Goal: Contribute content: Contribute content

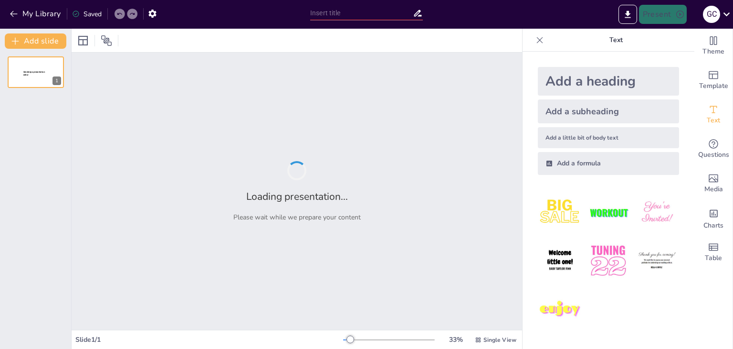
type input "Concreto Poderoso: Cómo los Aditivos Hacen la Diferencia"
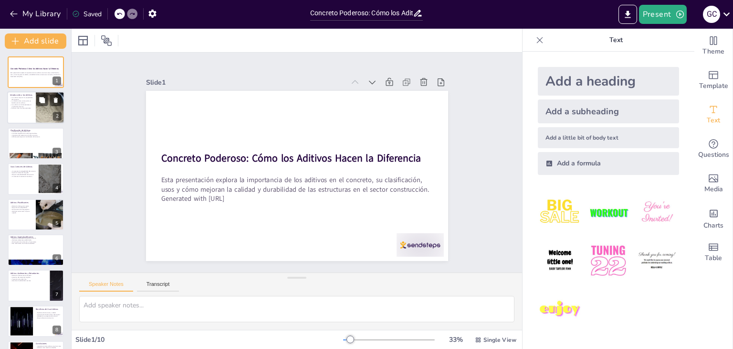
click at [38, 113] on div at bounding box center [50, 108] width 47 height 32
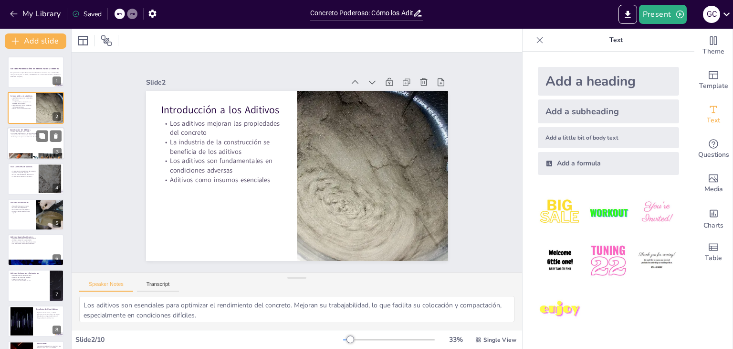
click at [24, 143] on div at bounding box center [35, 143] width 57 height 32
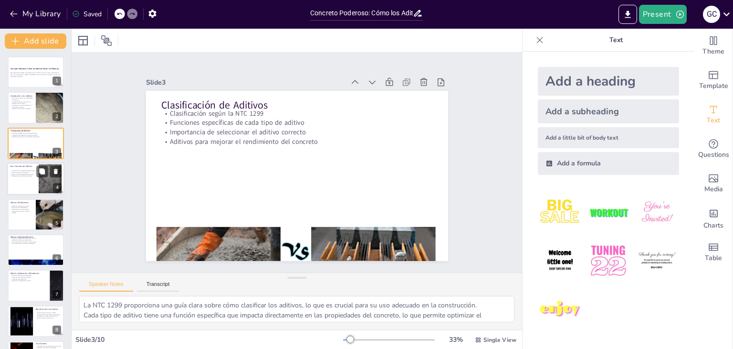
click at [23, 175] on p "Incrementar la resistencia mecánica" at bounding box center [23, 176] width 26 height 2
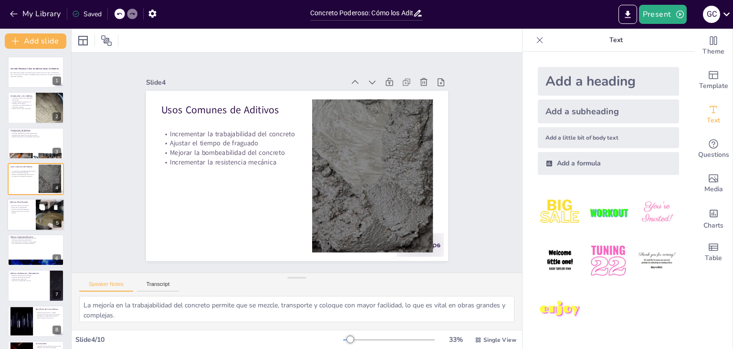
click at [25, 207] on p "Mejora de la trabajabilidad" at bounding box center [21, 207] width 23 height 2
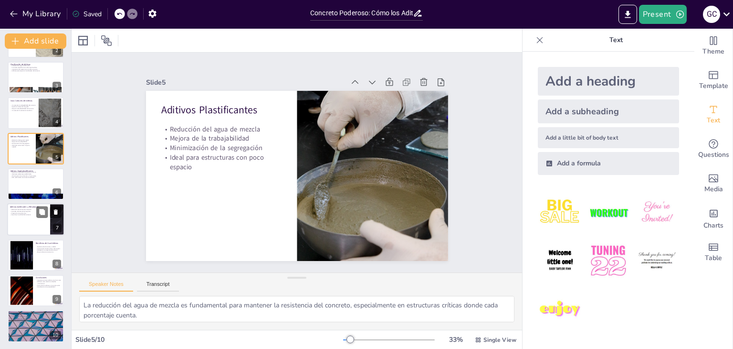
scroll to position [67, 0]
click at [18, 218] on div at bounding box center [35, 218] width 57 height 32
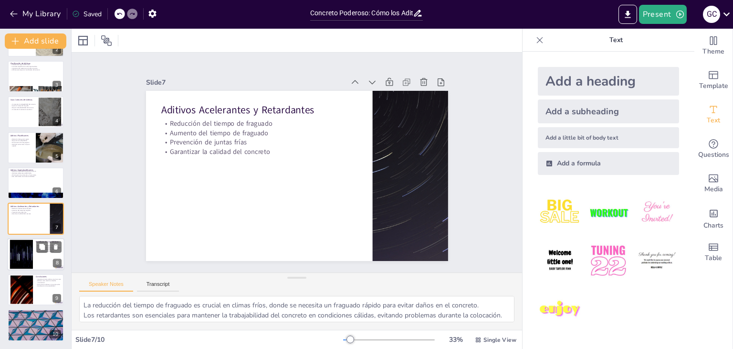
click at [22, 253] on div at bounding box center [22, 253] width 52 height 29
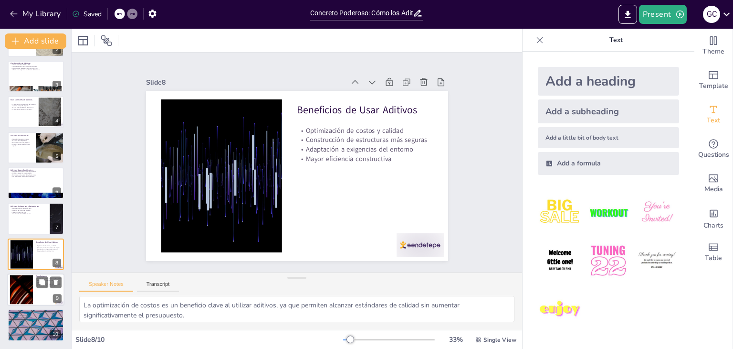
click at [25, 280] on div at bounding box center [22, 289] width 52 height 29
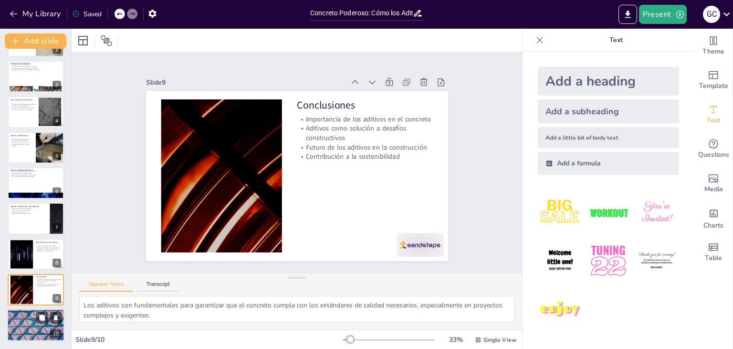
click at [24, 310] on p "Preguntas y Discusión" at bounding box center [36, 311] width 52 height 3
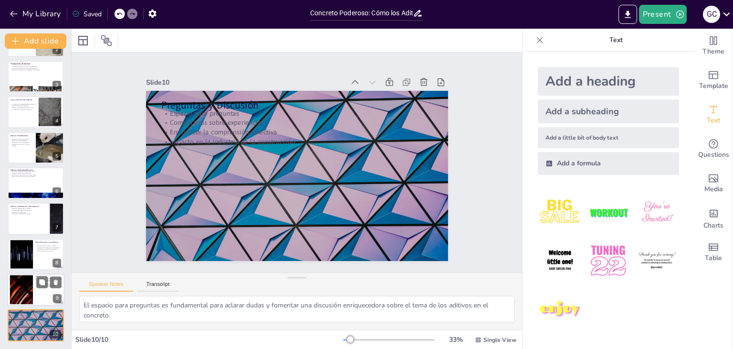
click at [22, 288] on div at bounding box center [22, 289] width 52 height 29
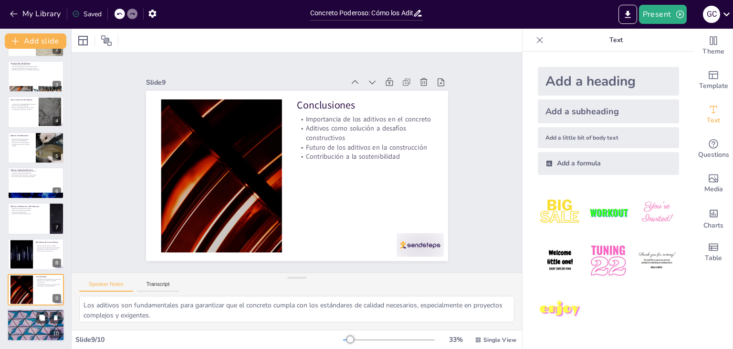
click at [20, 316] on p "Enriquecer la comprensión colectiva" at bounding box center [36, 317] width 52 height 2
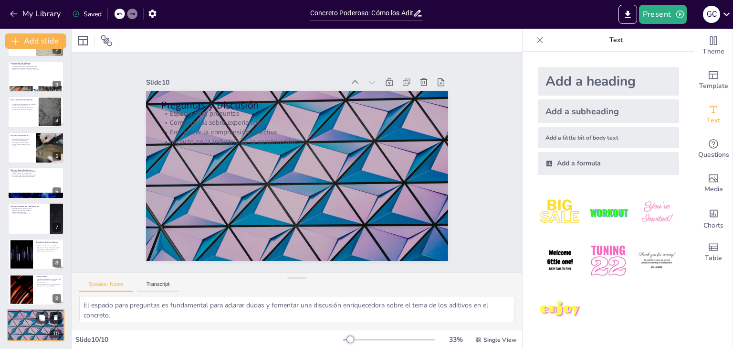
click at [57, 315] on icon at bounding box center [56, 317] width 4 height 5
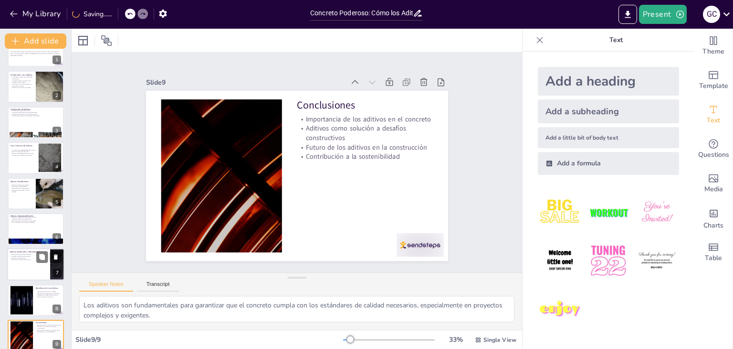
scroll to position [31, 0]
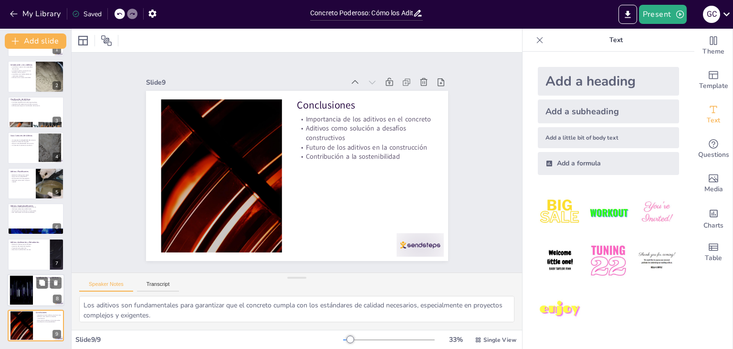
click at [39, 301] on div at bounding box center [35, 290] width 57 height 32
type textarea "La optimización de costos es un beneficio clave al utilizar aditivos, ya que pe…"
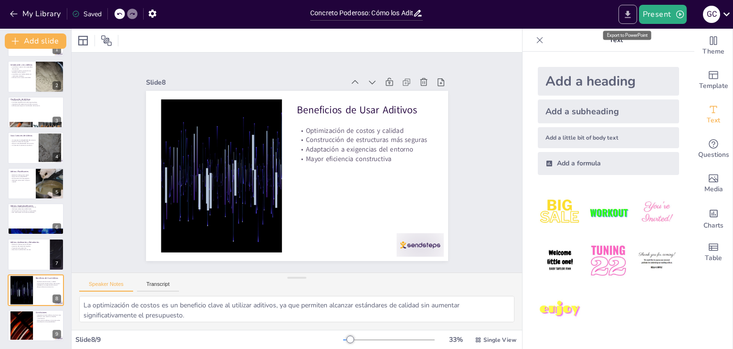
click at [626, 19] on icon "Export to PowerPoint" at bounding box center [628, 15] width 10 height 10
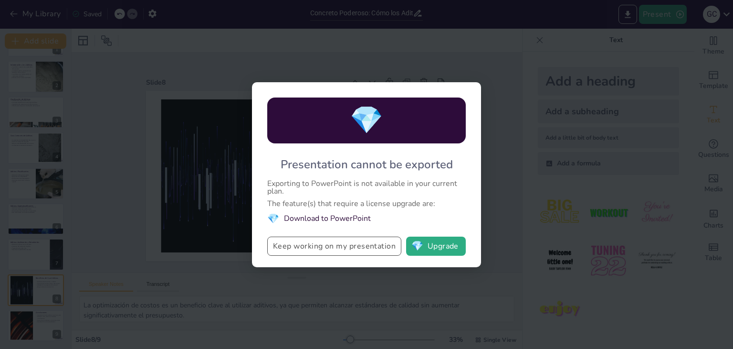
click at [357, 253] on button "Keep working on my presentation" at bounding box center [334, 245] width 134 height 19
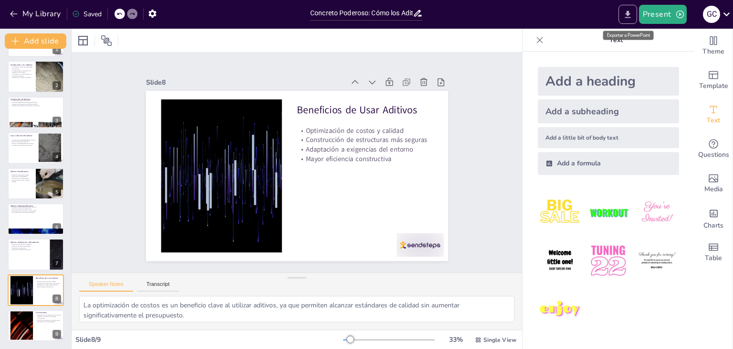
click at [629, 16] on icon "Export to PowerPoint" at bounding box center [628, 15] width 10 height 10
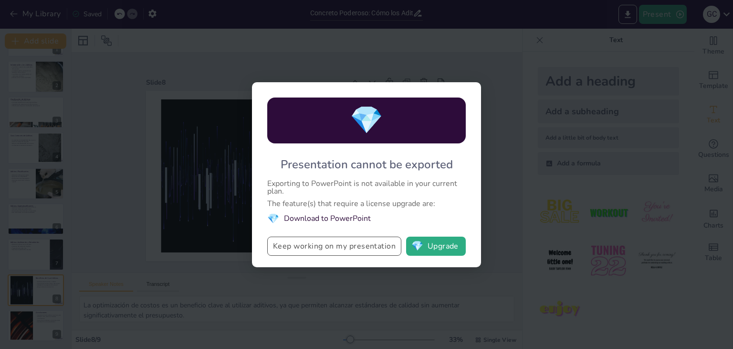
click at [368, 243] on button "Keep working on my presentation" at bounding box center [334, 245] width 134 height 19
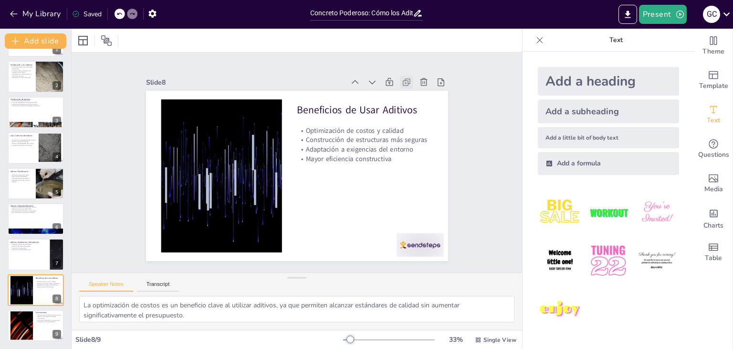
click at [402, 77] on icon at bounding box center [407, 82] width 10 height 10
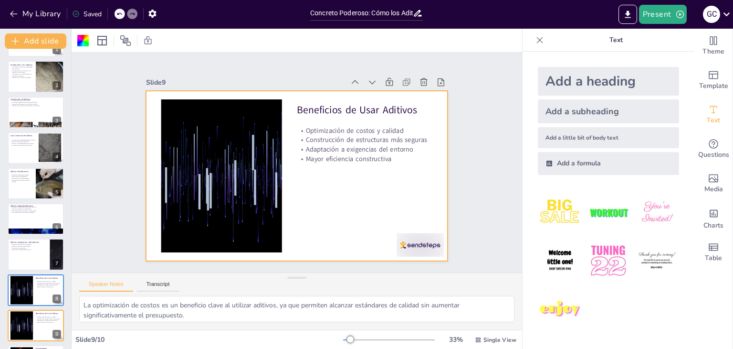
scroll to position [0, 0]
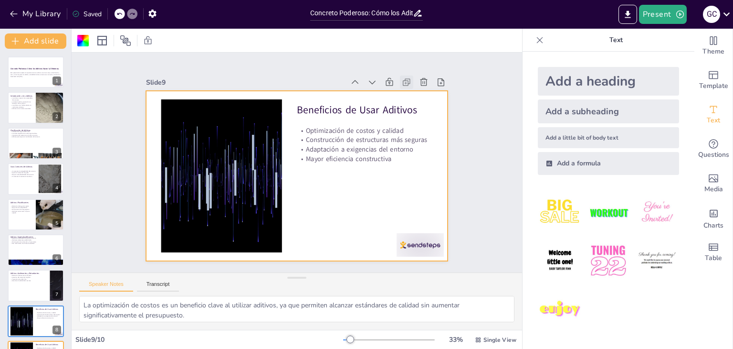
click at [402, 78] on icon at bounding box center [407, 82] width 10 height 10
click at [34, 74] on p "Esta presentación explora la importancia de los aditivos en el concreto, su cla…" at bounding box center [36, 73] width 52 height 3
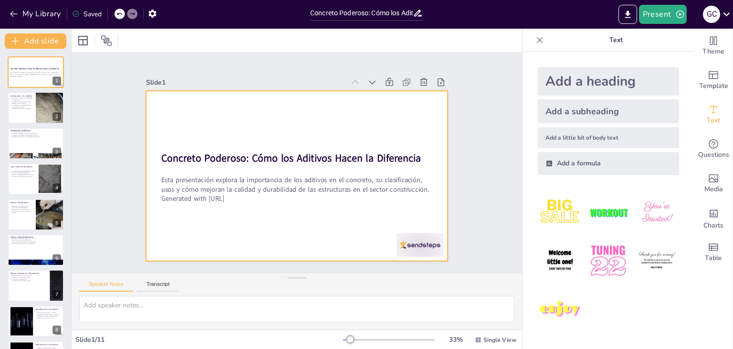
click at [392, 101] on div at bounding box center [297, 176] width 302 height 170
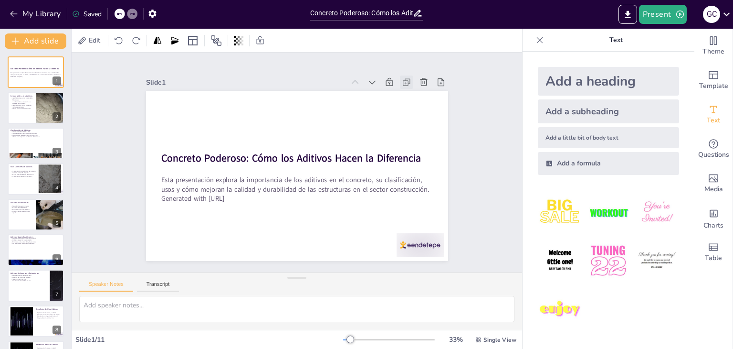
click at [420, 114] on icon at bounding box center [426, 120] width 12 height 12
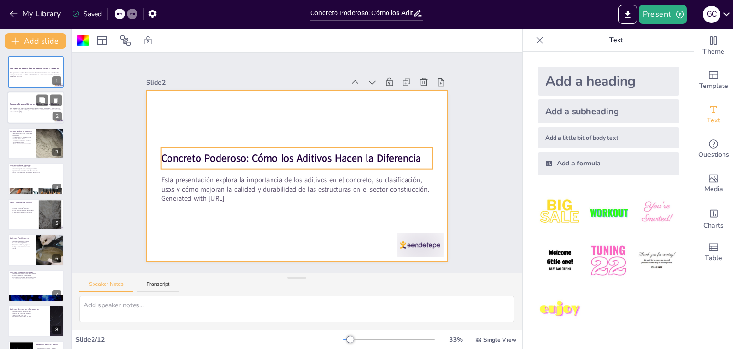
click at [35, 106] on div "Concreto Poderoso: Cómo los Aditivos Hacen la Diferencia" at bounding box center [36, 104] width 52 height 4
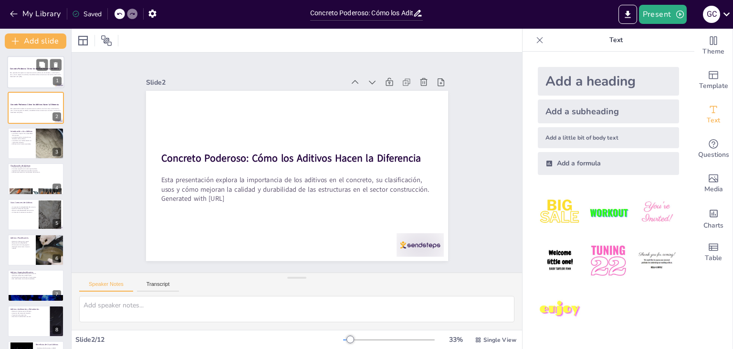
click at [43, 79] on div at bounding box center [35, 72] width 57 height 32
click at [56, 65] on icon at bounding box center [56, 64] width 4 height 5
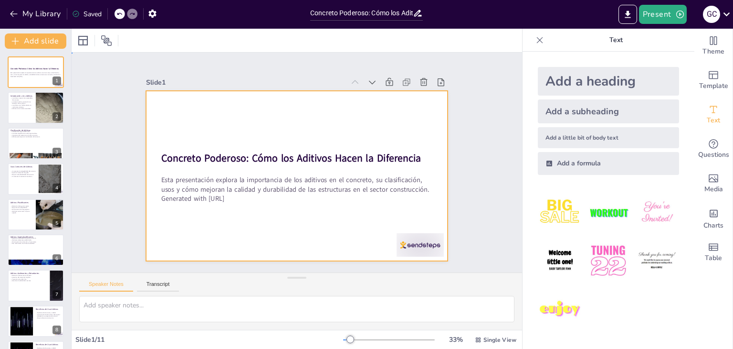
click at [386, 117] on div at bounding box center [297, 176] width 302 height 170
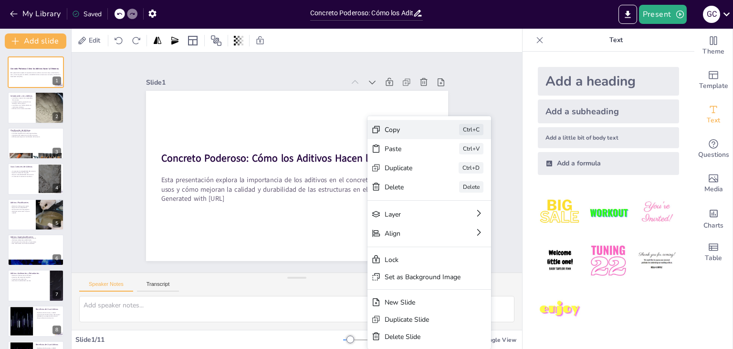
click at [430, 202] on div "Copy Ctrl+C" at bounding box center [492, 224] width 125 height 44
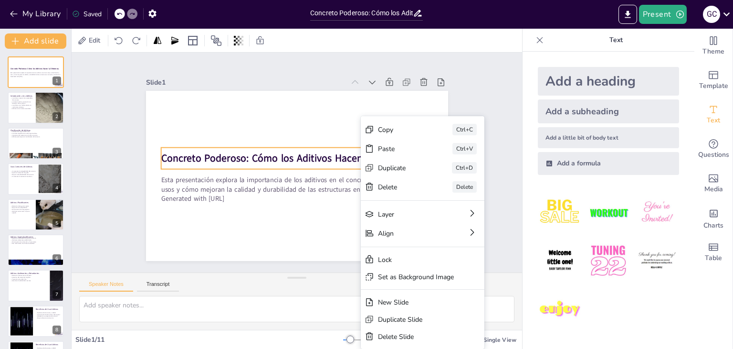
click at [285, 153] on strong "Concreto Poderoso: Cómo los Aditivos Hacen la Diferencia" at bounding box center [291, 156] width 257 height 67
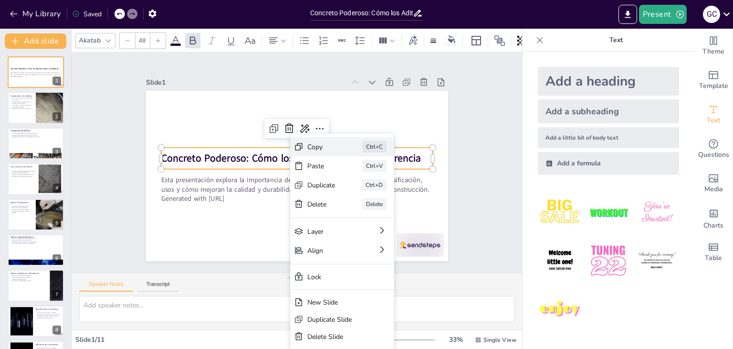
click at [362, 190] on div "Copy Ctrl+C" at bounding box center [414, 199] width 104 height 19
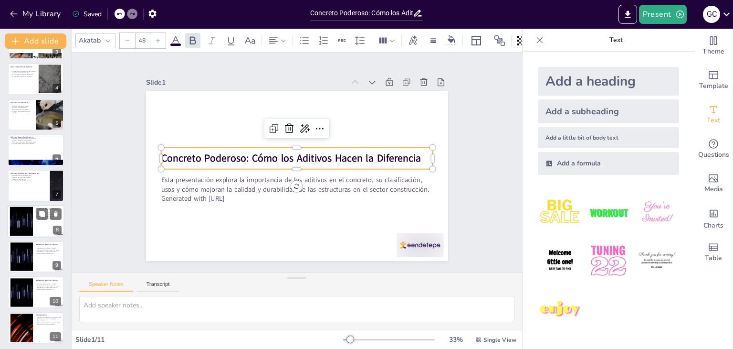
scroll to position [102, 0]
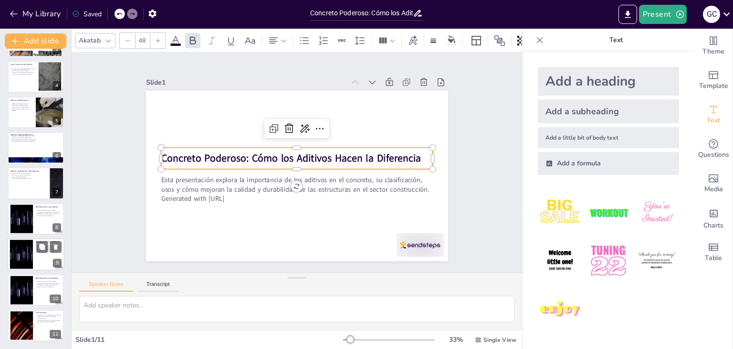
click at [34, 240] on div at bounding box center [35, 254] width 57 height 32
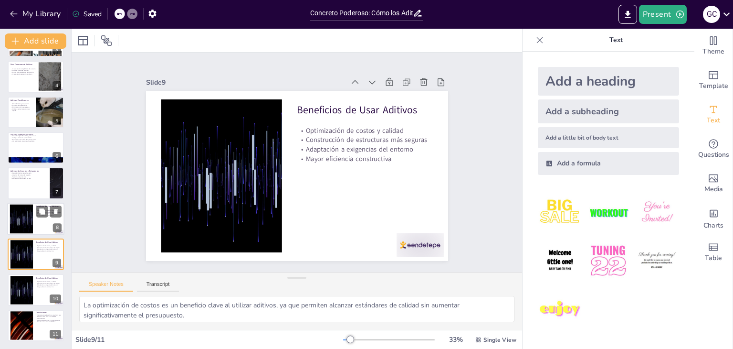
click at [23, 213] on div at bounding box center [22, 218] width 52 height 29
click at [29, 244] on div at bounding box center [22, 254] width 52 height 29
click at [57, 211] on icon at bounding box center [56, 211] width 7 height 7
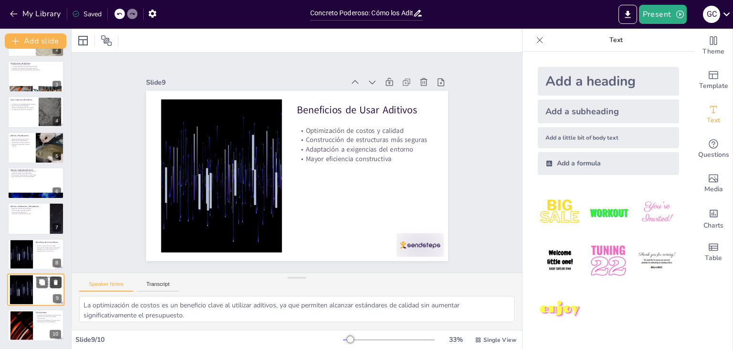
click at [54, 281] on icon at bounding box center [56, 281] width 4 height 5
type textarea "Los aditivos son fundamentales para garantizar que el concreto cumpla con los e…"
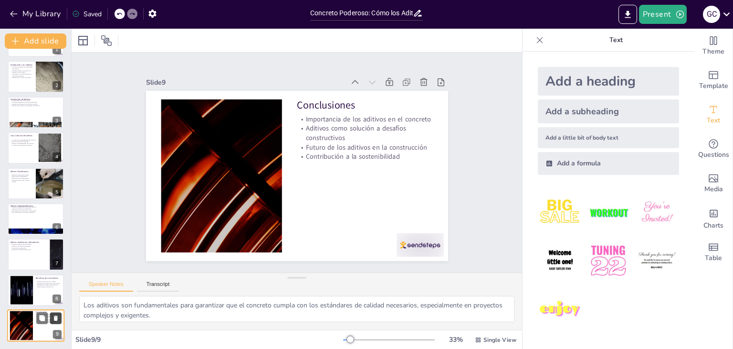
scroll to position [31, 0]
click at [632, 11] on icon "Export to PowerPoint" at bounding box center [628, 15] width 10 height 10
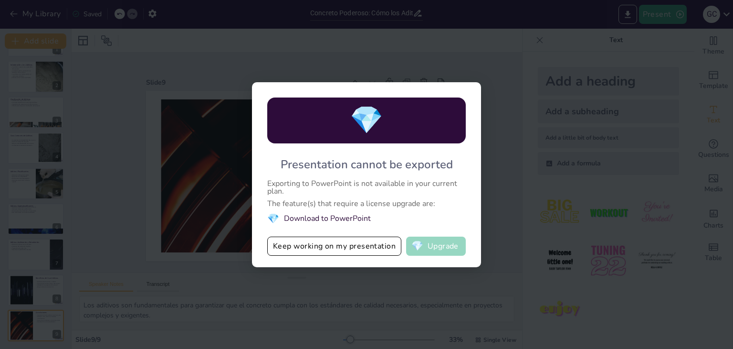
click at [450, 245] on button "💎 Upgrade" at bounding box center [436, 245] width 60 height 19
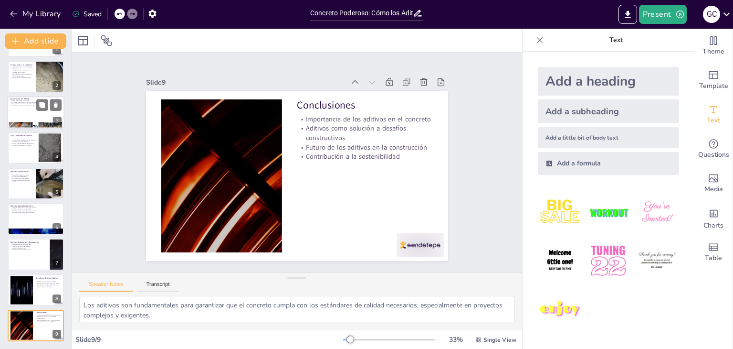
scroll to position [0, 0]
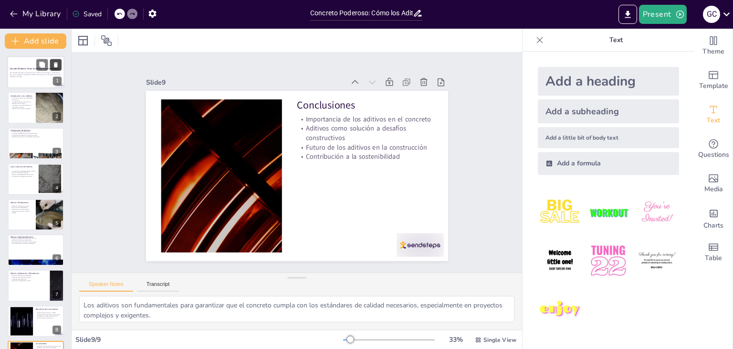
click at [50, 70] on div at bounding box center [48, 64] width 25 height 11
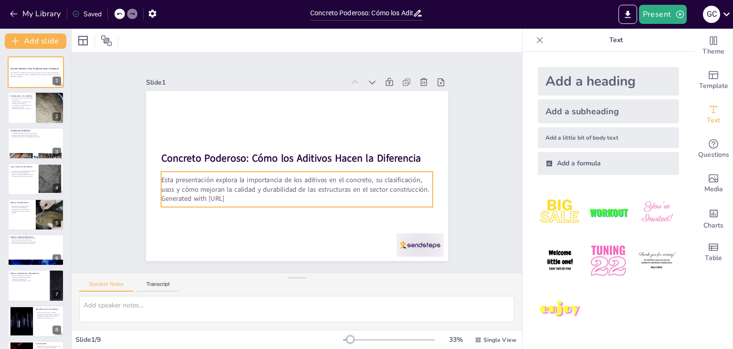
click at [237, 196] on p "Generated with [URL]" at bounding box center [297, 199] width 272 height 10
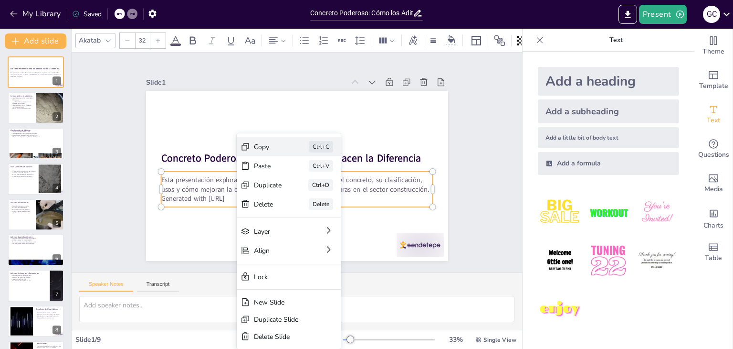
click at [326, 195] on div "Copy" at bounding box center [340, 199] width 28 height 9
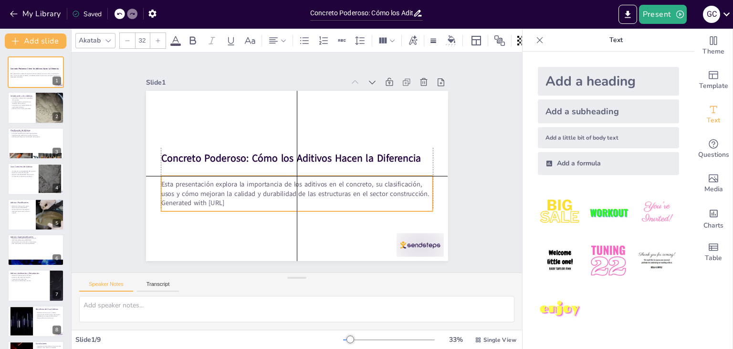
click at [307, 201] on p "Generated with [URL]" at bounding box center [293, 202] width 272 height 38
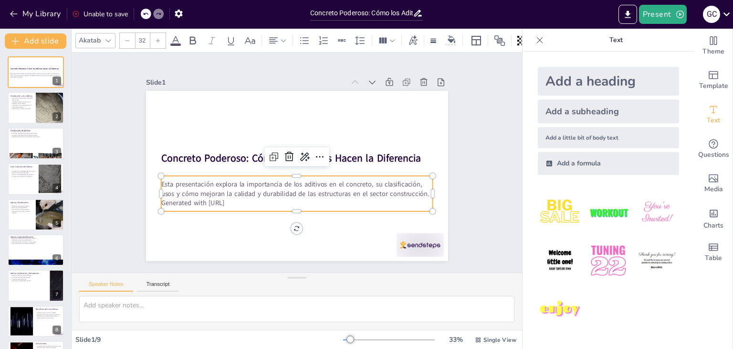
click at [251, 202] on p "Generated with [URL]" at bounding box center [297, 203] width 272 height 10
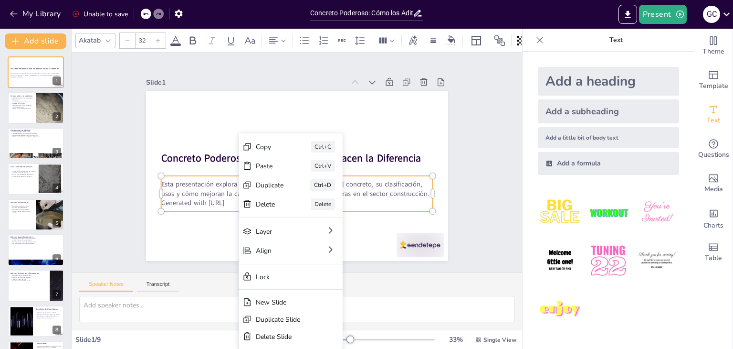
click at [233, 202] on p "Generated with [URL]" at bounding box center [297, 203] width 272 height 10
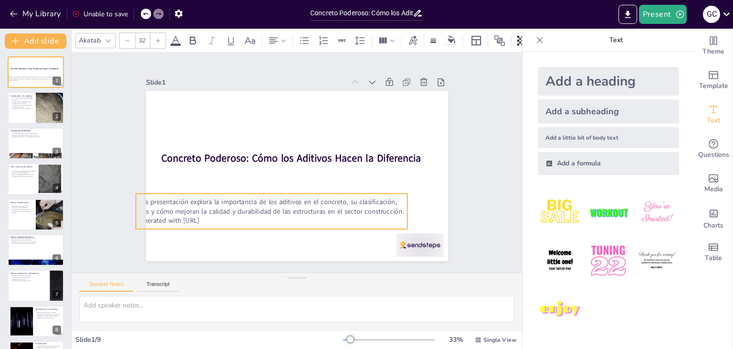
drag, startPoint x: 243, startPoint y: 201, endPoint x: 225, endPoint y: 214, distance: 21.8
click at [220, 217] on p "Generated with [URL]" at bounding box center [272, 221] width 272 height 10
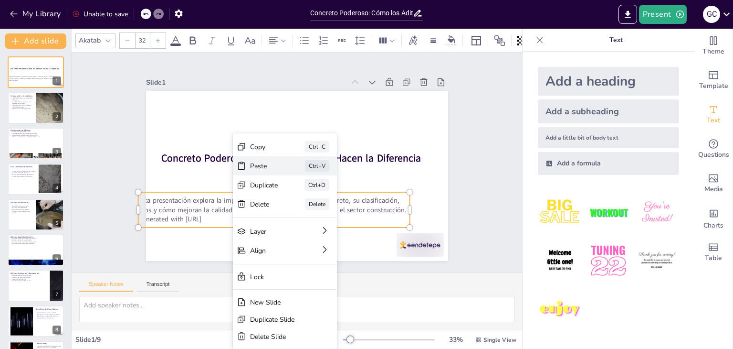
click at [291, 209] on div "Paste Ctrl+V" at bounding box center [344, 229] width 106 height 40
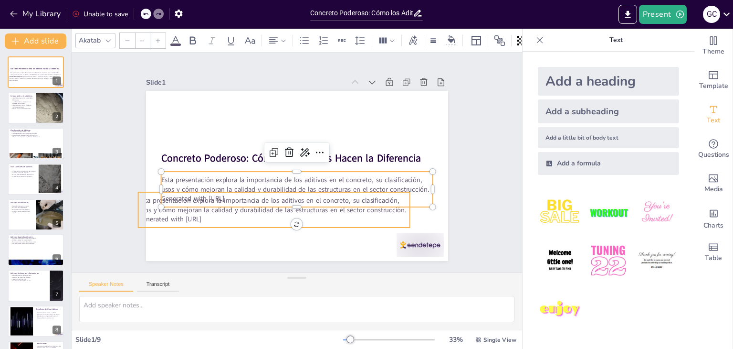
type input "32"
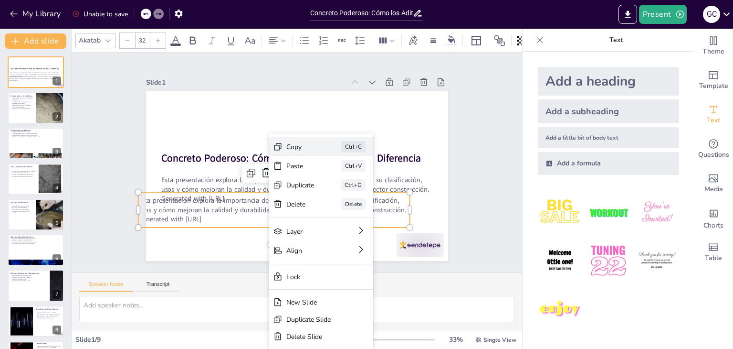
click at [358, 195] on div "Copy" at bounding box center [372, 199] width 28 height 9
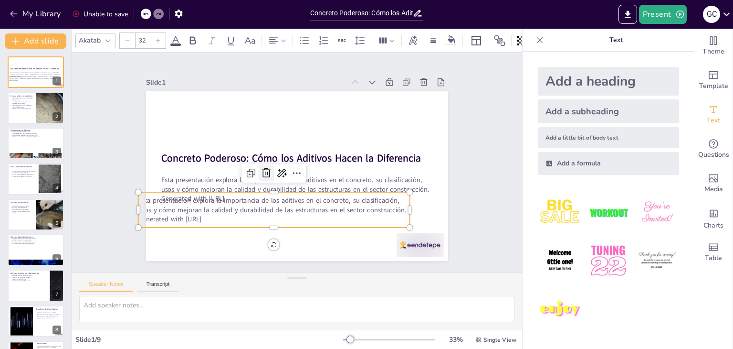
click at [264, 167] on icon at bounding box center [266, 172] width 11 height 11
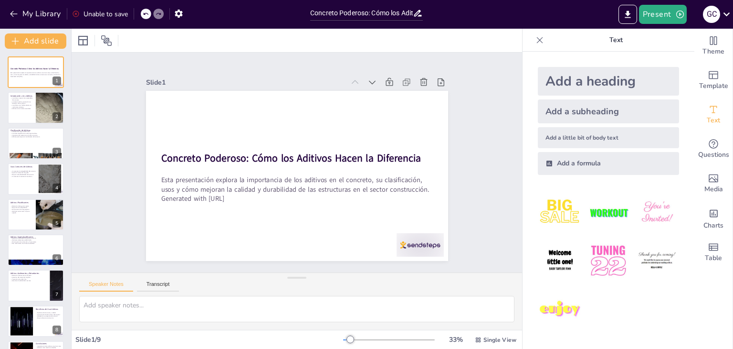
click at [29, 126] on div "Concreto Poderoso: Cómo los Aditivos Hacen la Diferencia Esta presentación expl…" at bounding box center [35, 214] width 71 height 316
click at [28, 108] on p "Aditivos como insumos esenciales" at bounding box center [21, 108] width 23 height 2
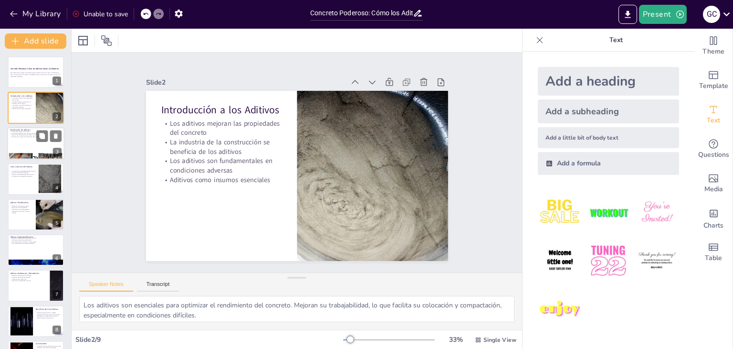
click at [34, 142] on div at bounding box center [35, 143] width 57 height 32
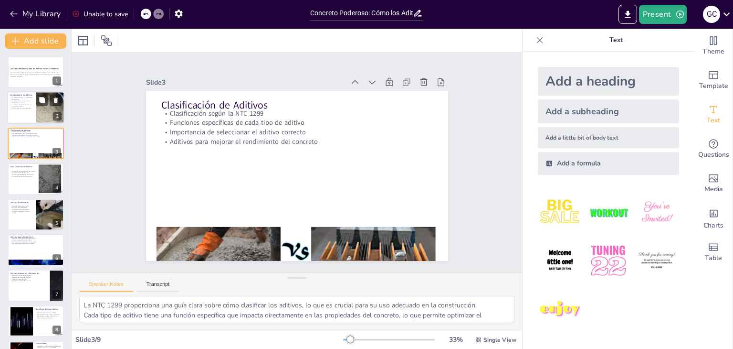
click at [27, 114] on div at bounding box center [35, 108] width 57 height 32
type textarea "Los aditivos son esenciales para optimizar el rendimiento del concreto. Mejoran…"
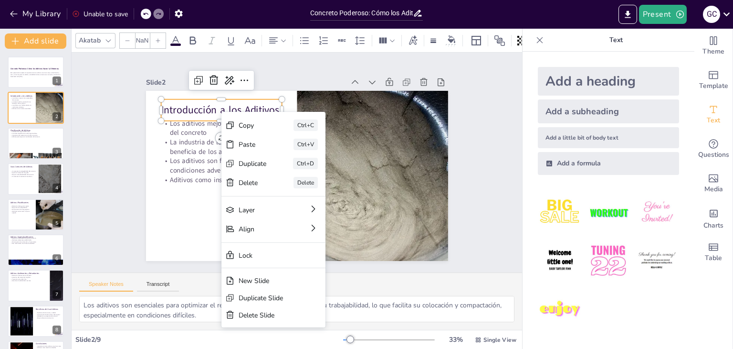
type input "48"
click at [353, 121] on div at bounding box center [371, 183] width 262 height 195
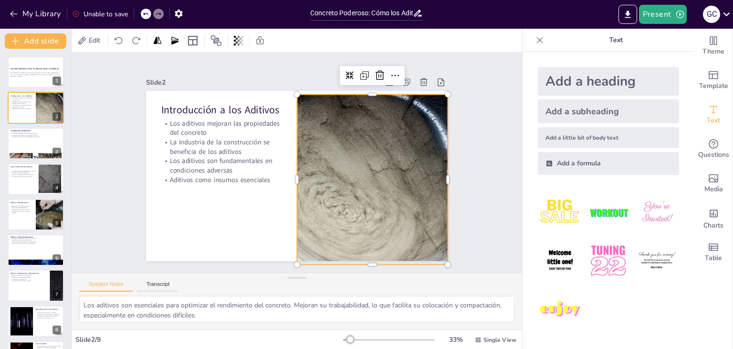
click at [445, 262] on div "Slide 1 Concreto Poderoso: Cómo los Aditivos Hacen la Diferencia Esta presentac…" at bounding box center [296, 162] width 471 height 265
click at [323, 209] on div at bounding box center [370, 187] width 261 height 195
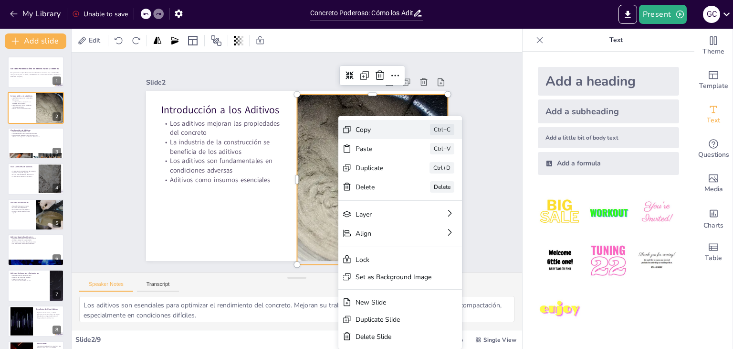
click at [427, 178] on div "Copy" at bounding box center [451, 182] width 48 height 9
